Goal: Navigation & Orientation: Find specific page/section

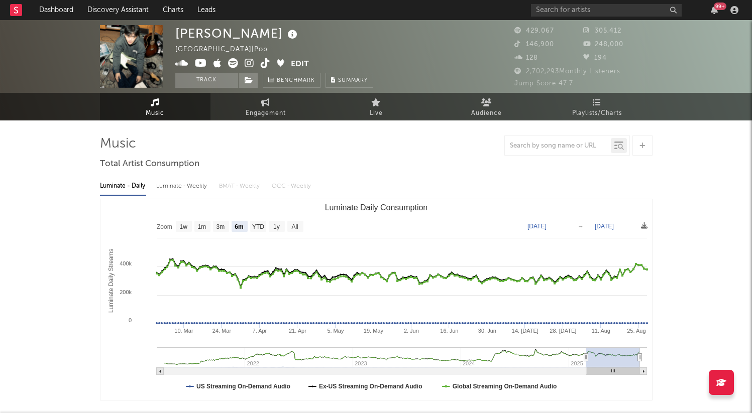
select select "6m"
click at [45, 9] on link "Dashboard" at bounding box center [56, 10] width 48 height 20
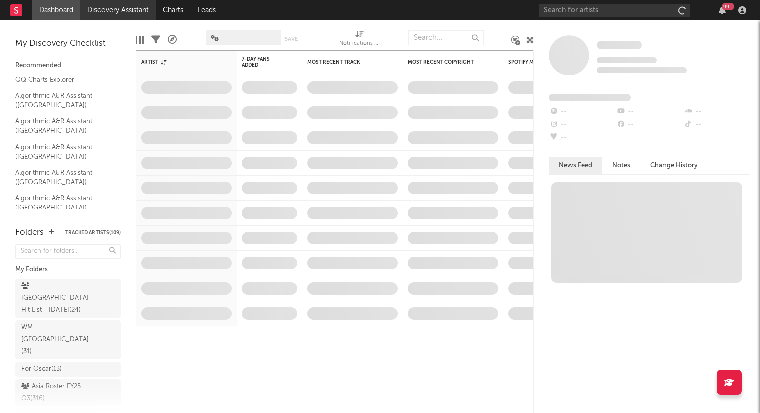
click at [119, 7] on link "Discovery Assistant" at bounding box center [117, 10] width 75 height 20
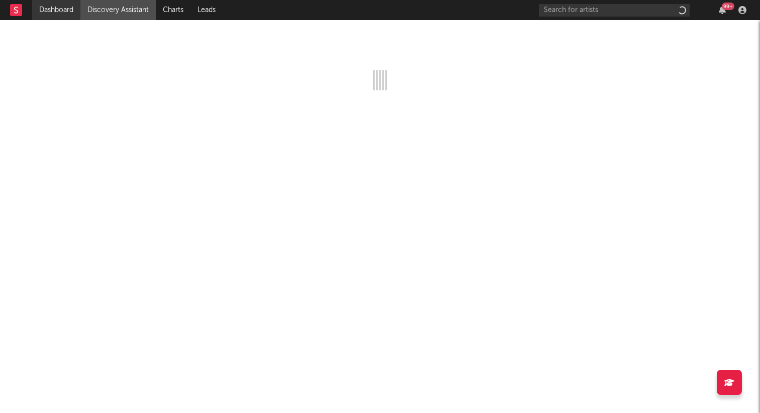
click at [72, 2] on link "Dashboard" at bounding box center [56, 10] width 48 height 20
